Goal: Navigation & Orientation: Find specific page/section

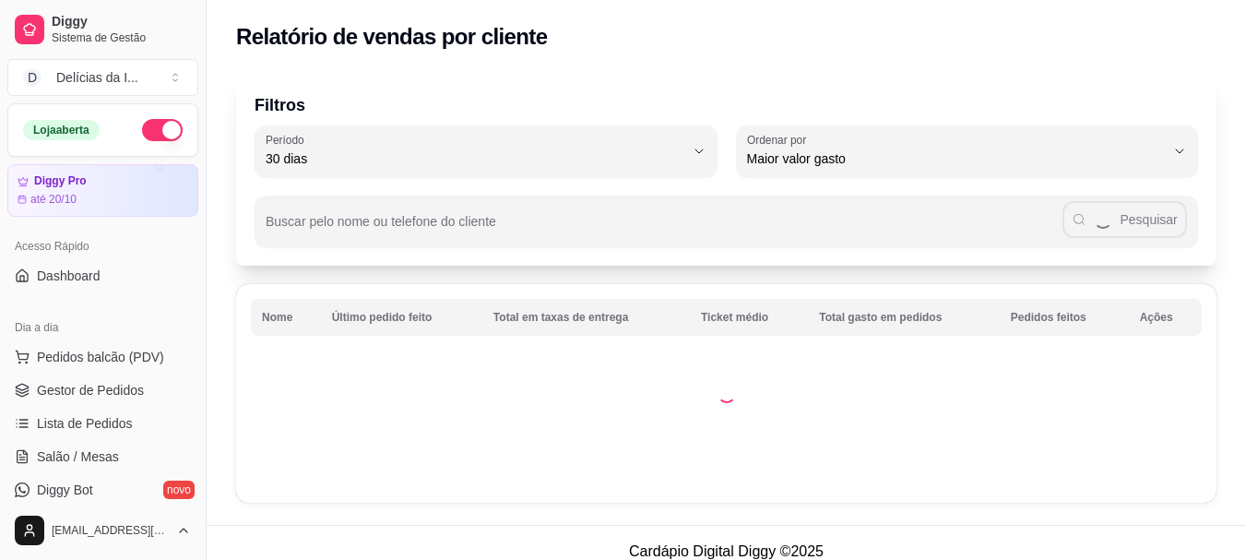
select select "30"
select select "HIGHEST_TOTAL_SPENT_WITH_ORDERS"
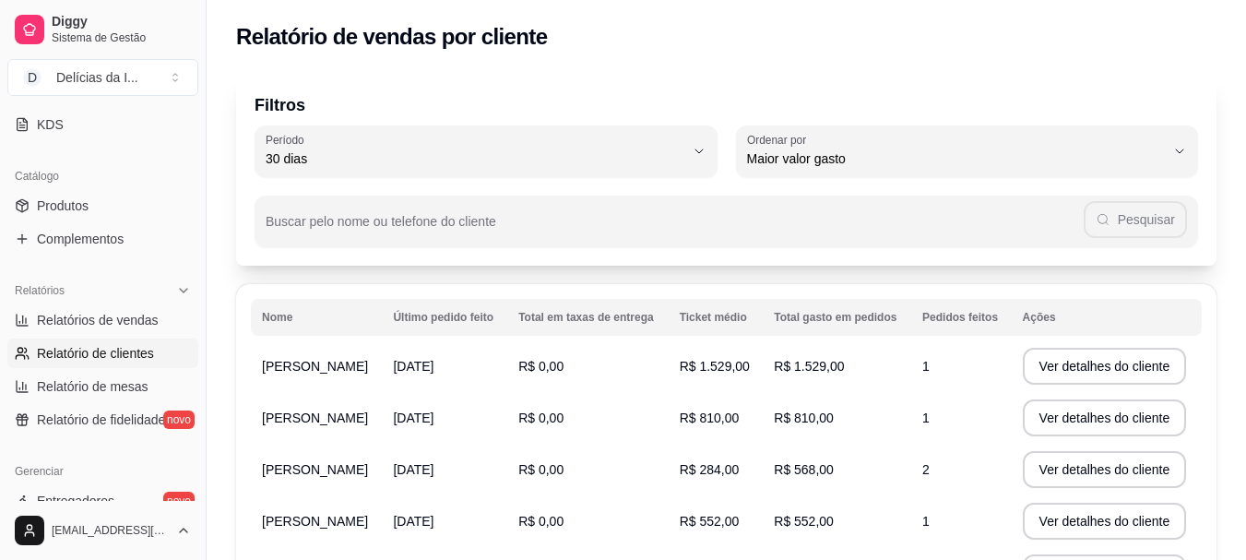
click at [307, 356] on td "[PERSON_NAME]" at bounding box center [316, 366] width 131 height 52
click at [829, 369] on span "R$ 1.529,00" at bounding box center [809, 366] width 70 height 15
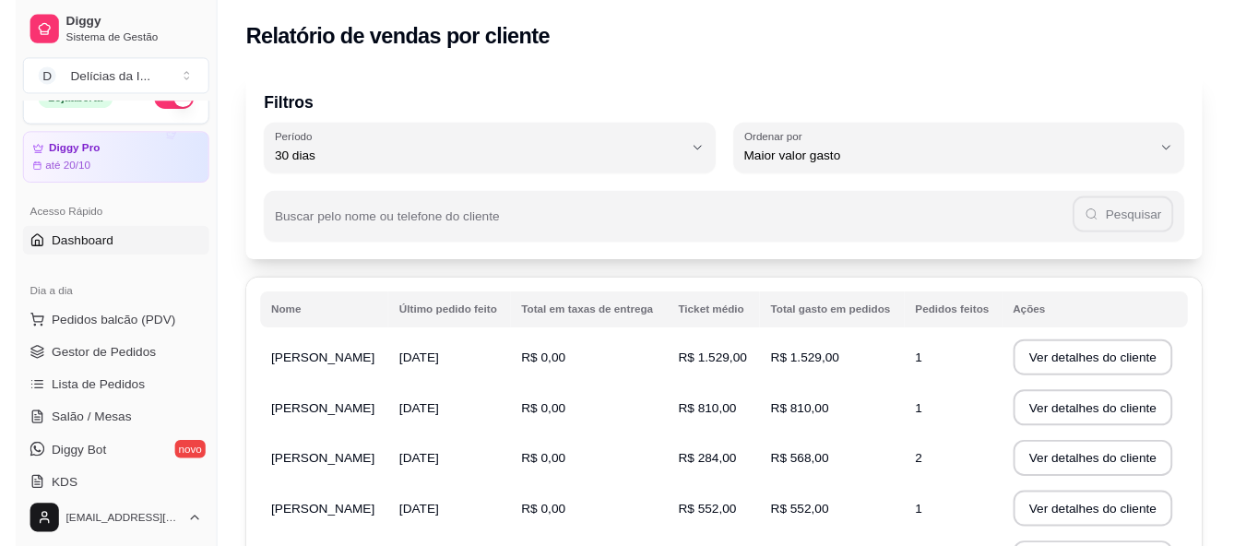
scroll to position [0, 0]
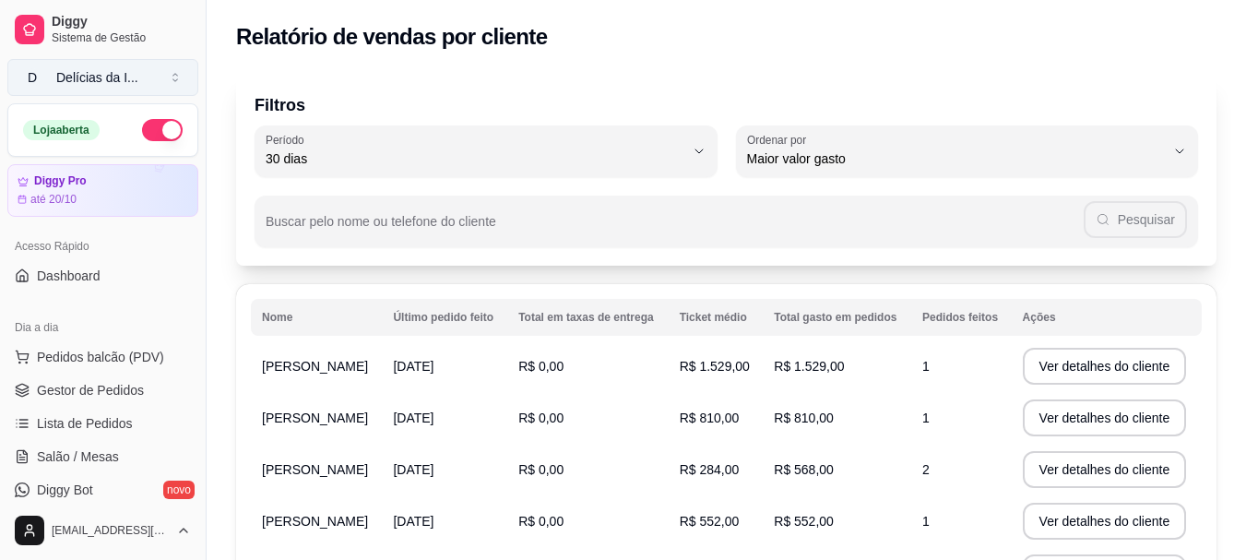
click at [137, 70] on button "D Delícias da I ..." at bounding box center [102, 77] width 191 height 37
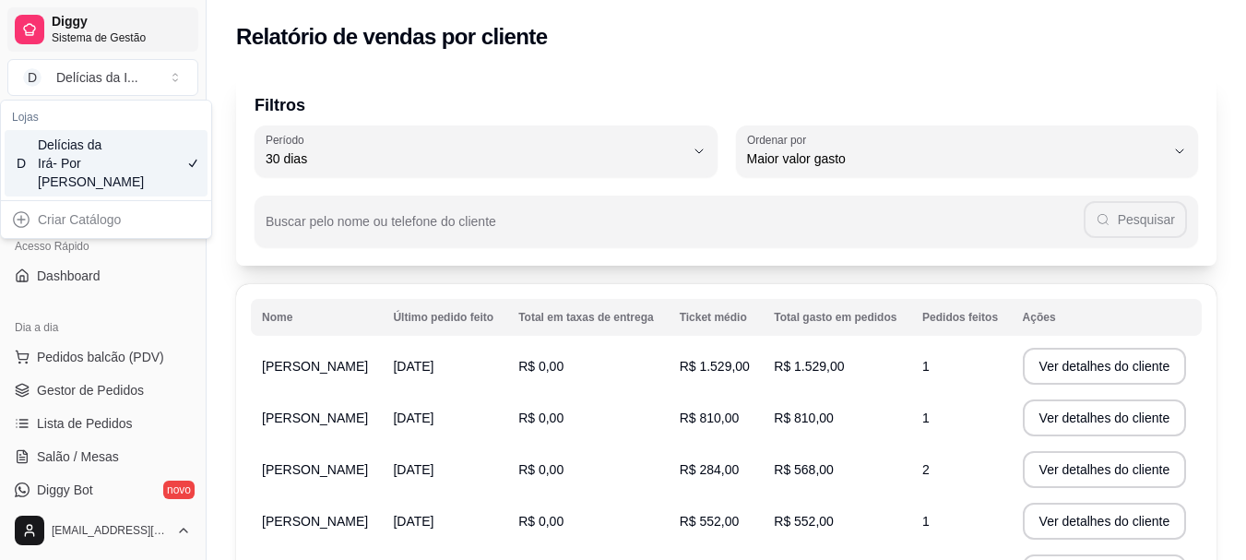
click at [95, 12] on link "Diggy Sistema de Gestão" at bounding box center [102, 29] width 191 height 44
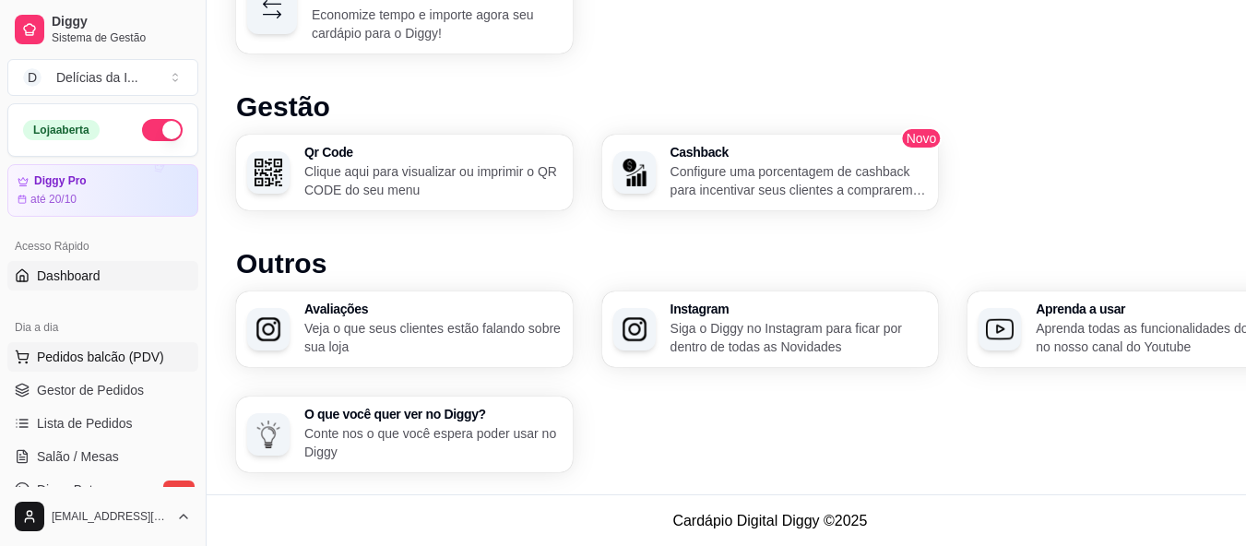
click at [155, 346] on button "Pedidos balcão (PDV)" at bounding box center [102, 357] width 191 height 30
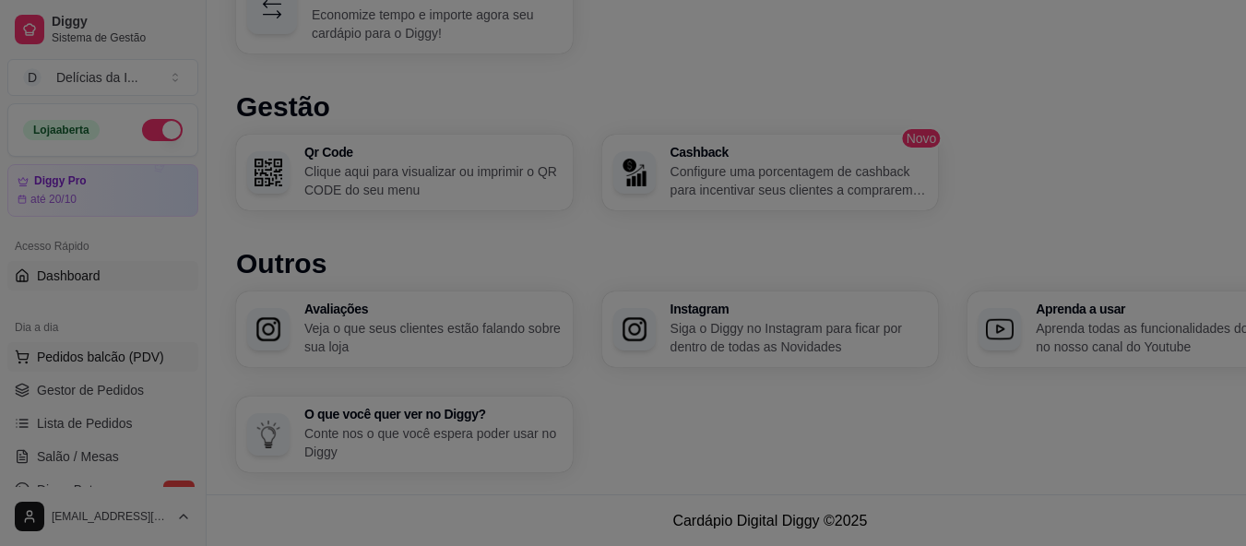
scroll to position [1096, 0]
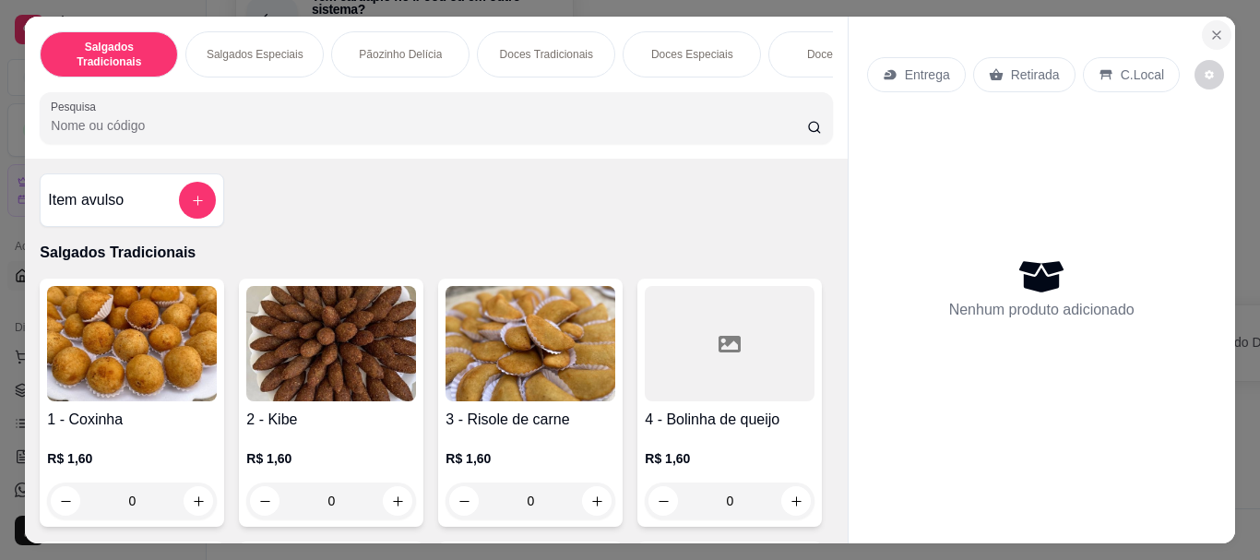
click at [1209, 20] on button "Close" at bounding box center [1217, 35] width 30 height 30
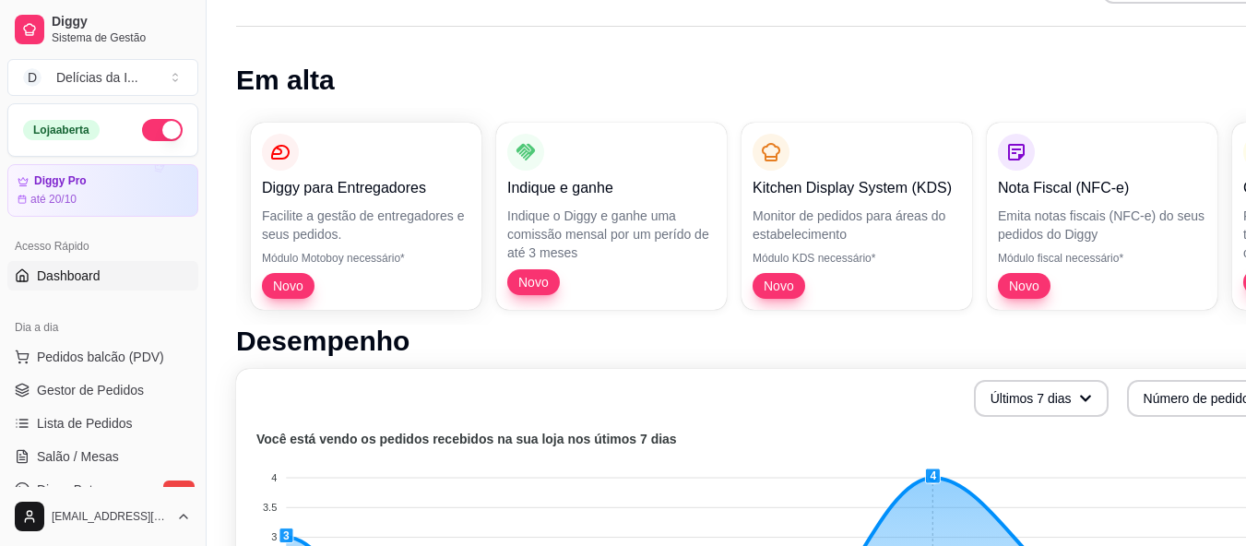
scroll to position [184, 0]
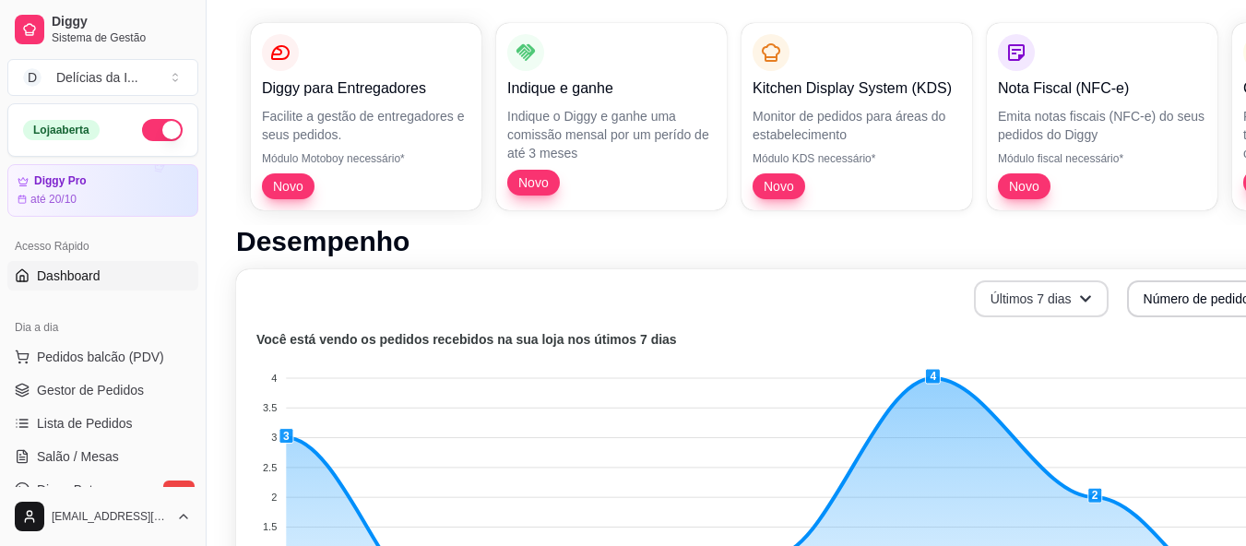
click at [1056, 291] on button "Últimos 7 dias" at bounding box center [1041, 298] width 135 height 37
click at [1057, 291] on button "Últimos 7 dias" at bounding box center [1041, 299] width 131 height 36
click at [1160, 298] on button "Número de pedidos" at bounding box center [1210, 298] width 166 height 37
click at [1160, 298] on button "Número de pedidos" at bounding box center [1209, 299] width 161 height 36
click at [755, 291] on div "Últimos 7 dias Número de pedidos" at bounding box center [770, 298] width 1046 height 37
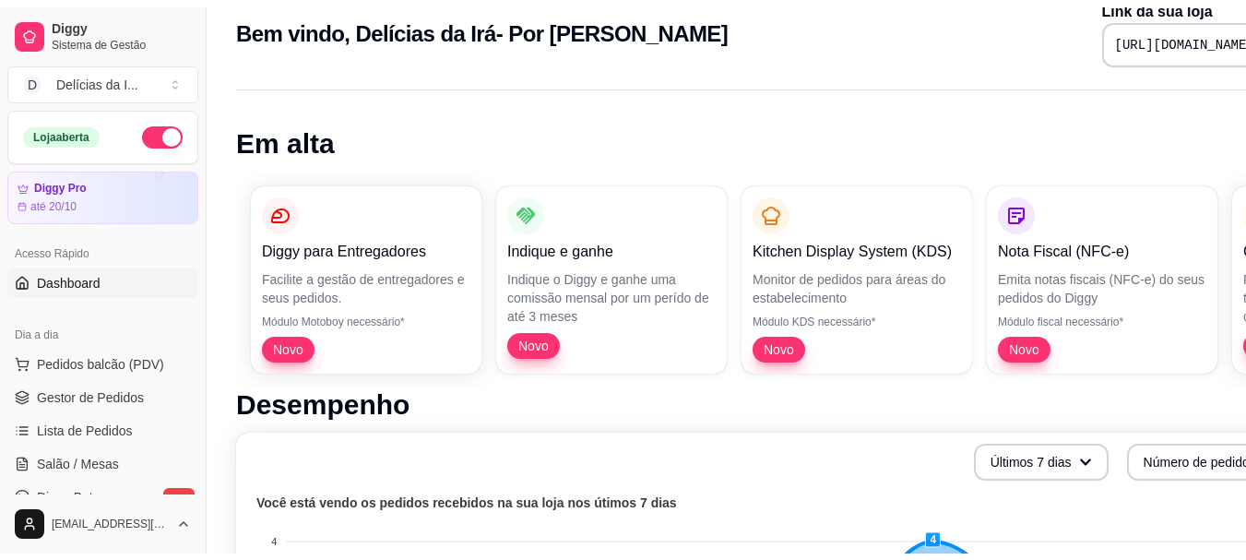
scroll to position [0, 0]
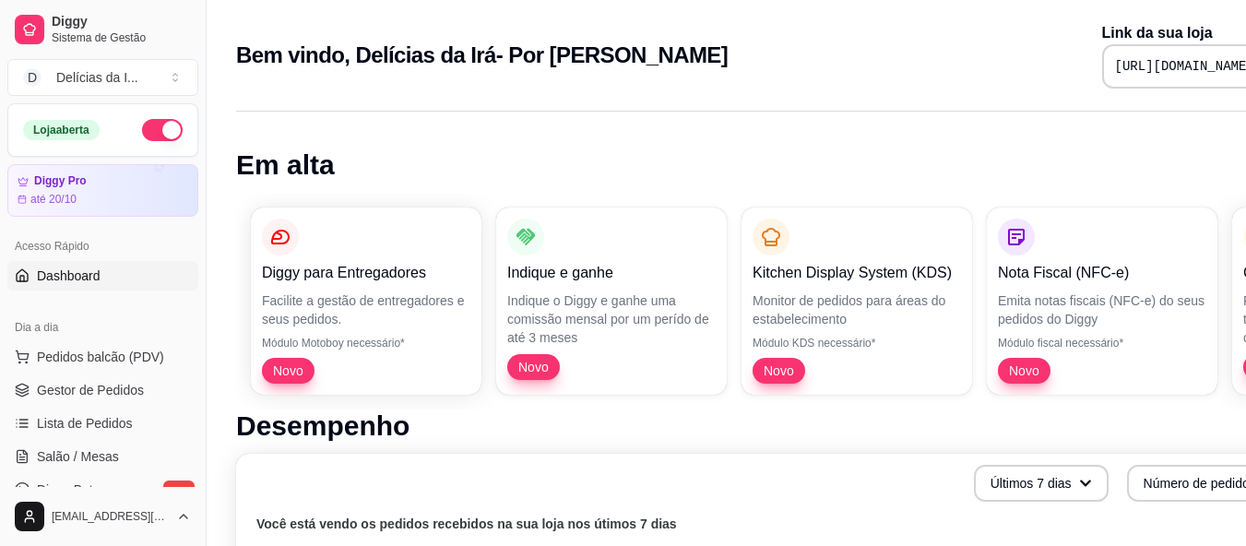
click at [82, 279] on span "Dashboard" at bounding box center [69, 276] width 64 height 18
click at [80, 359] on span "Pedidos balcão (PDV)" at bounding box center [100, 357] width 127 height 18
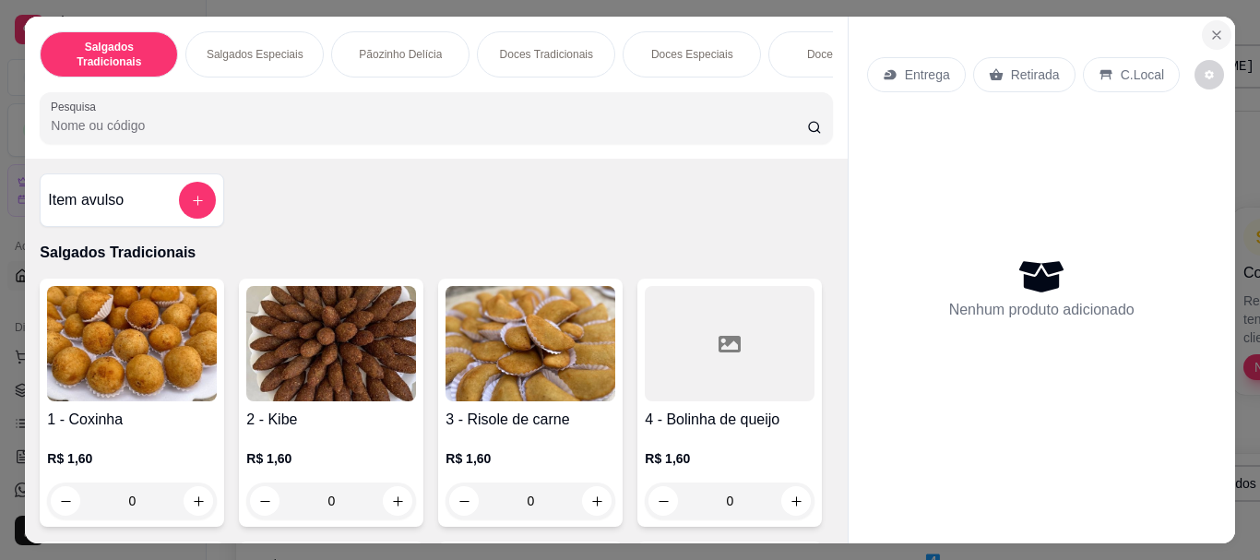
click at [1210, 28] on icon "Close" at bounding box center [1216, 35] width 15 height 15
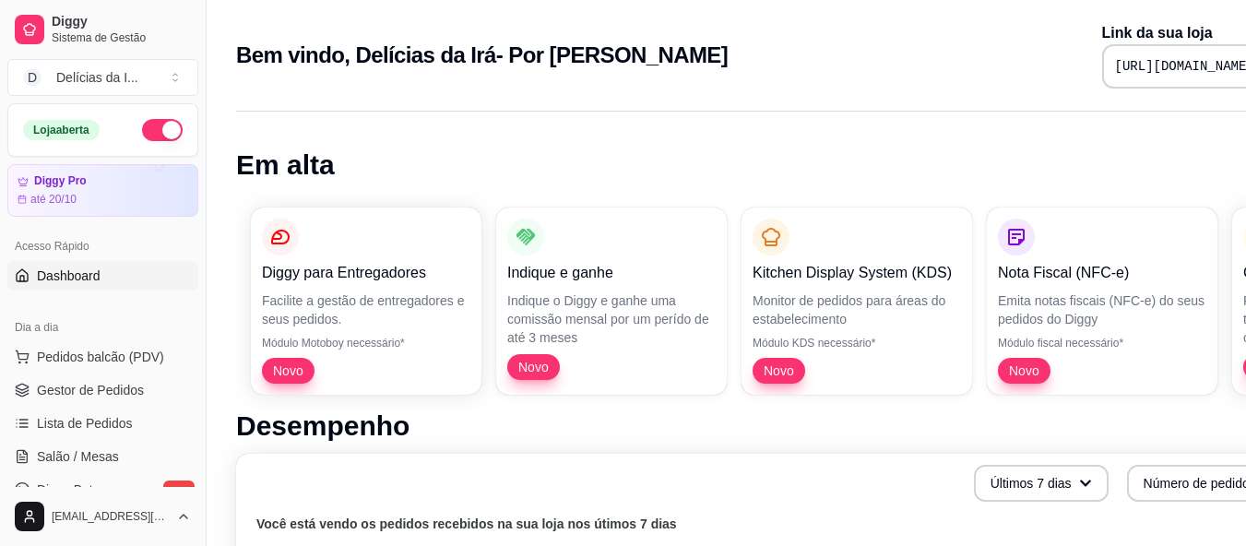
click at [38, 408] on ul "Pedidos balcão (PDV) Gestor de Pedidos Lista de Pedidos Salão / Mesas Diggy Bot…" at bounding box center [102, 440] width 191 height 196
click at [39, 399] on link "Gestor de Pedidos" at bounding box center [102, 390] width 191 height 30
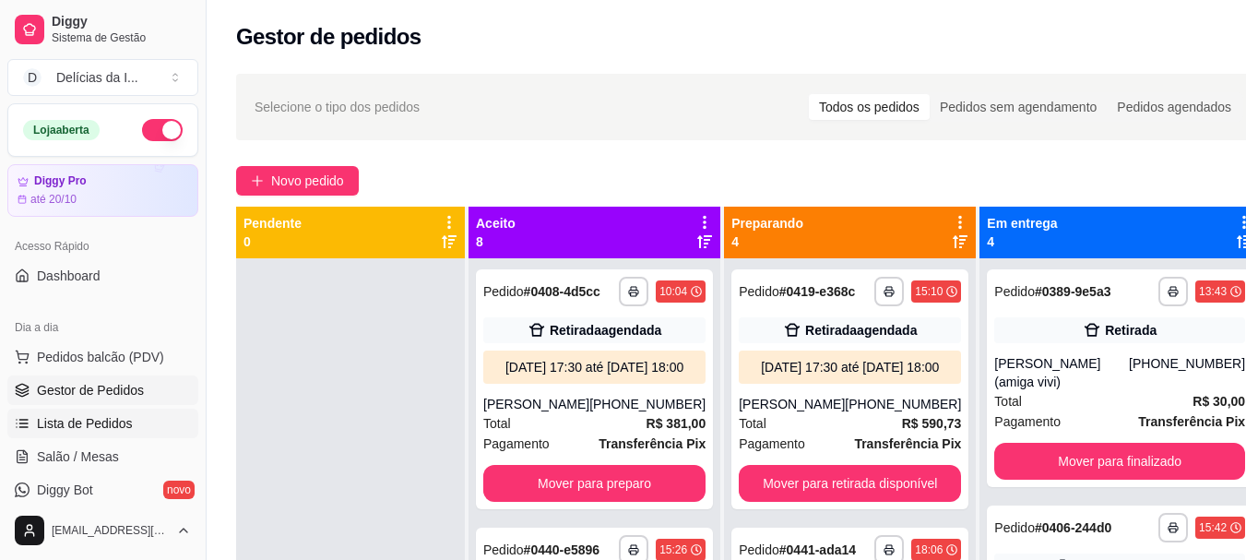
click at [44, 415] on span "Lista de Pedidos" at bounding box center [85, 423] width 96 height 18
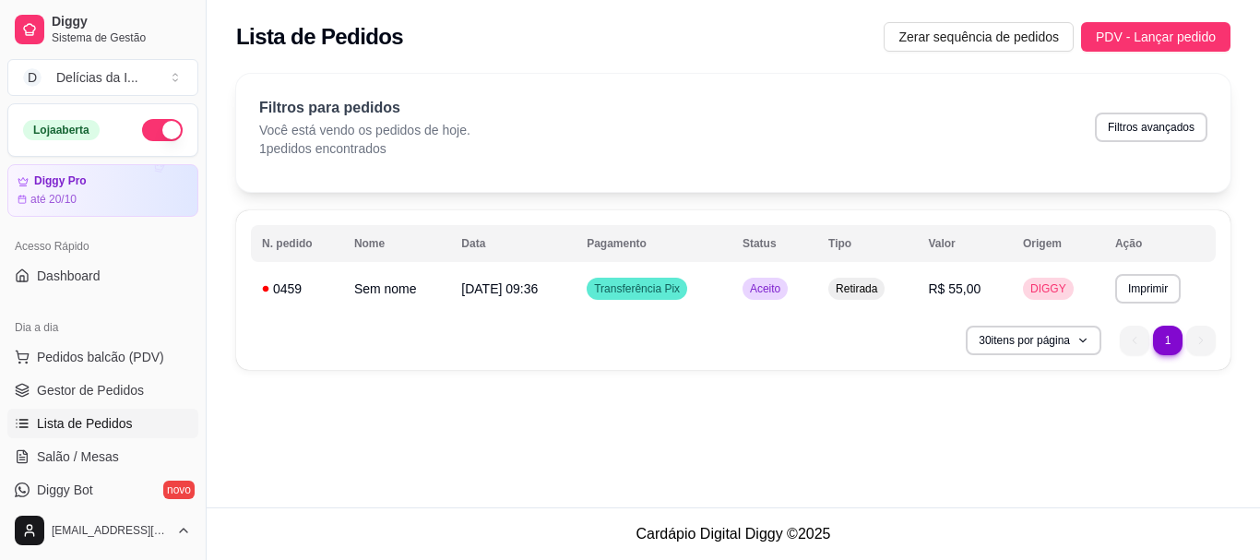
click at [357, 122] on p "Você está vendo os pedidos de hoje." at bounding box center [364, 130] width 211 height 18
click at [82, 463] on span "Salão / Mesas" at bounding box center [78, 456] width 82 height 18
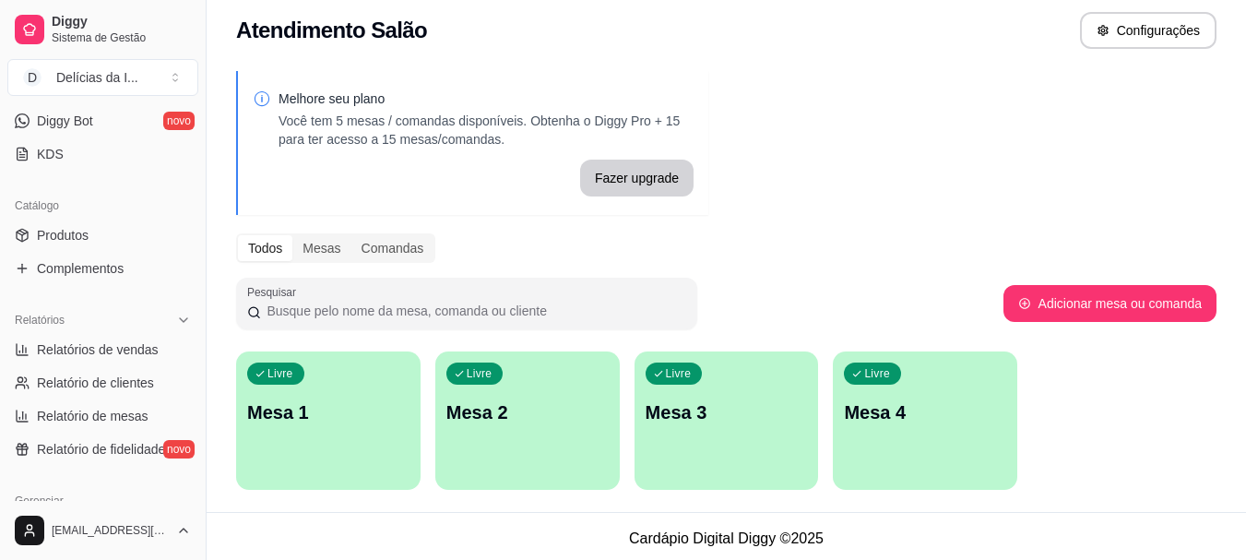
scroll to position [15, 0]
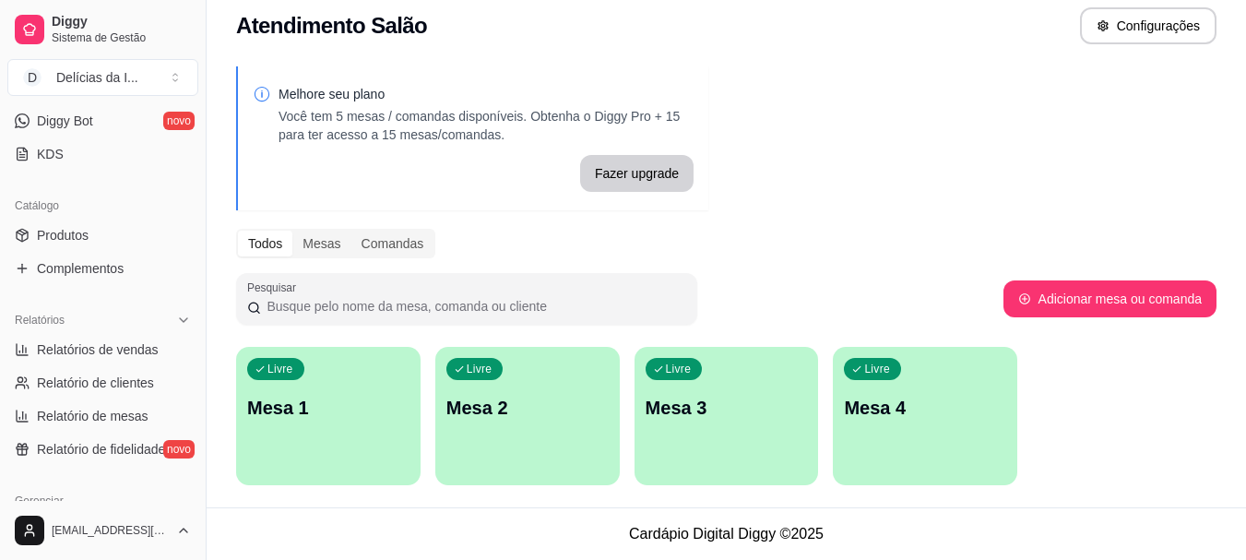
click at [304, 402] on p "Mesa 1" at bounding box center [328, 408] width 162 height 26
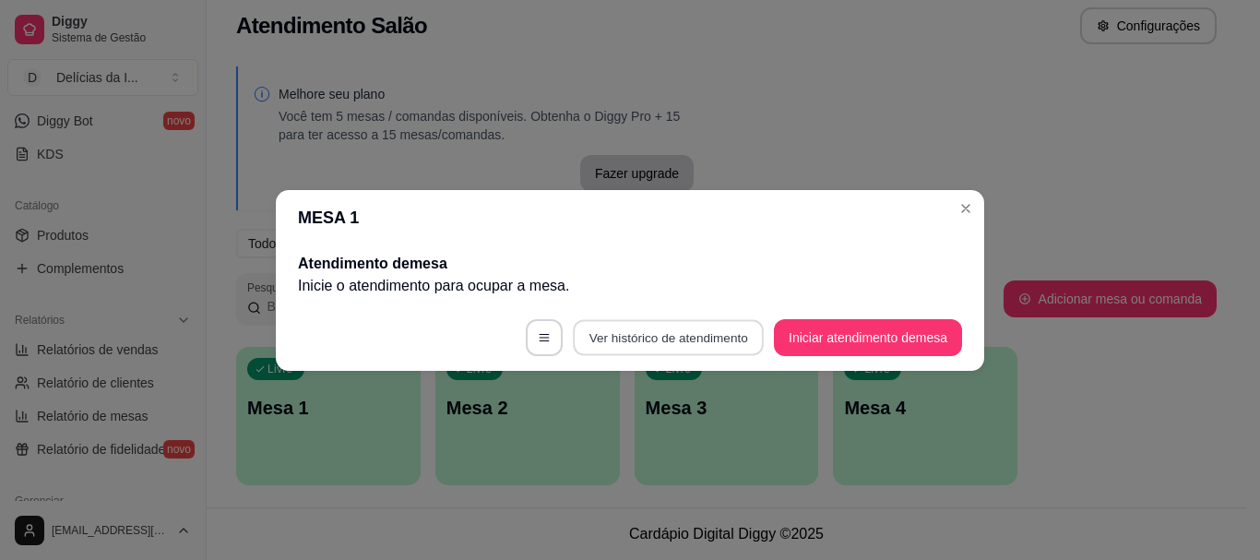
click at [687, 339] on button "Ver histórico de atendimento" at bounding box center [668, 337] width 191 height 36
